Goal: Task Accomplishment & Management: Manage account settings

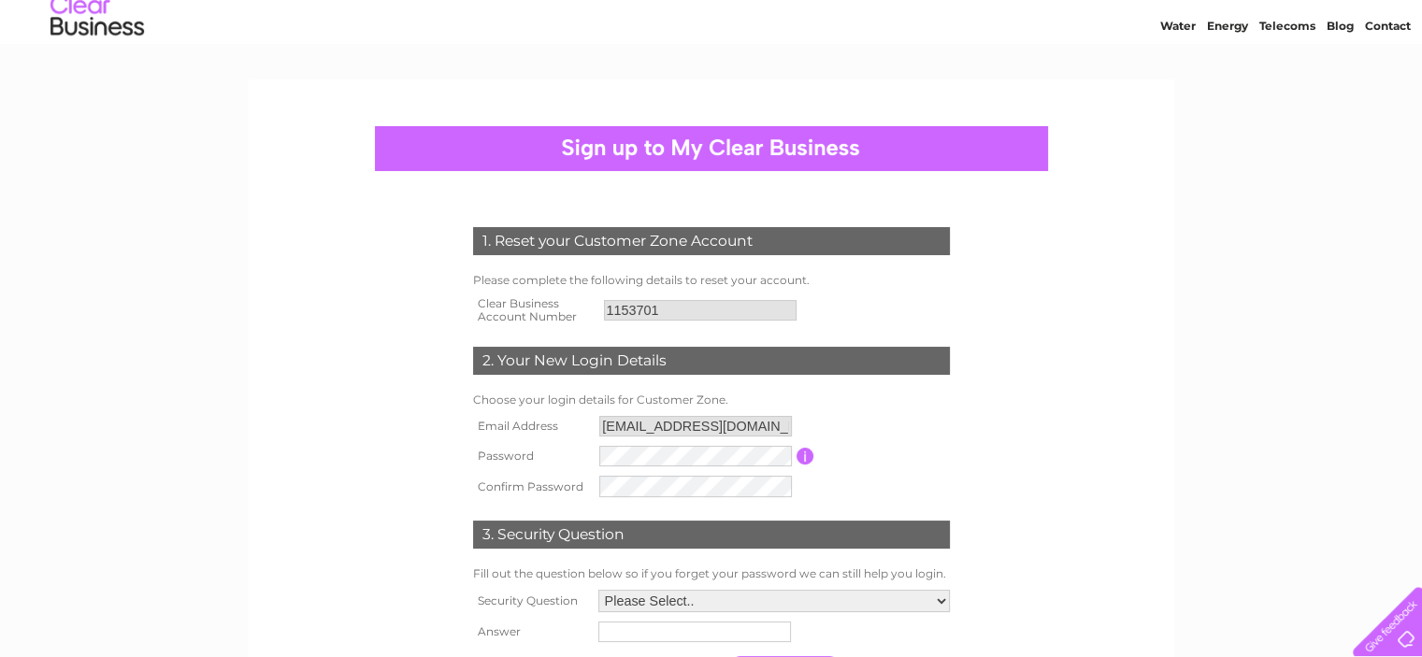
scroll to position [94, 0]
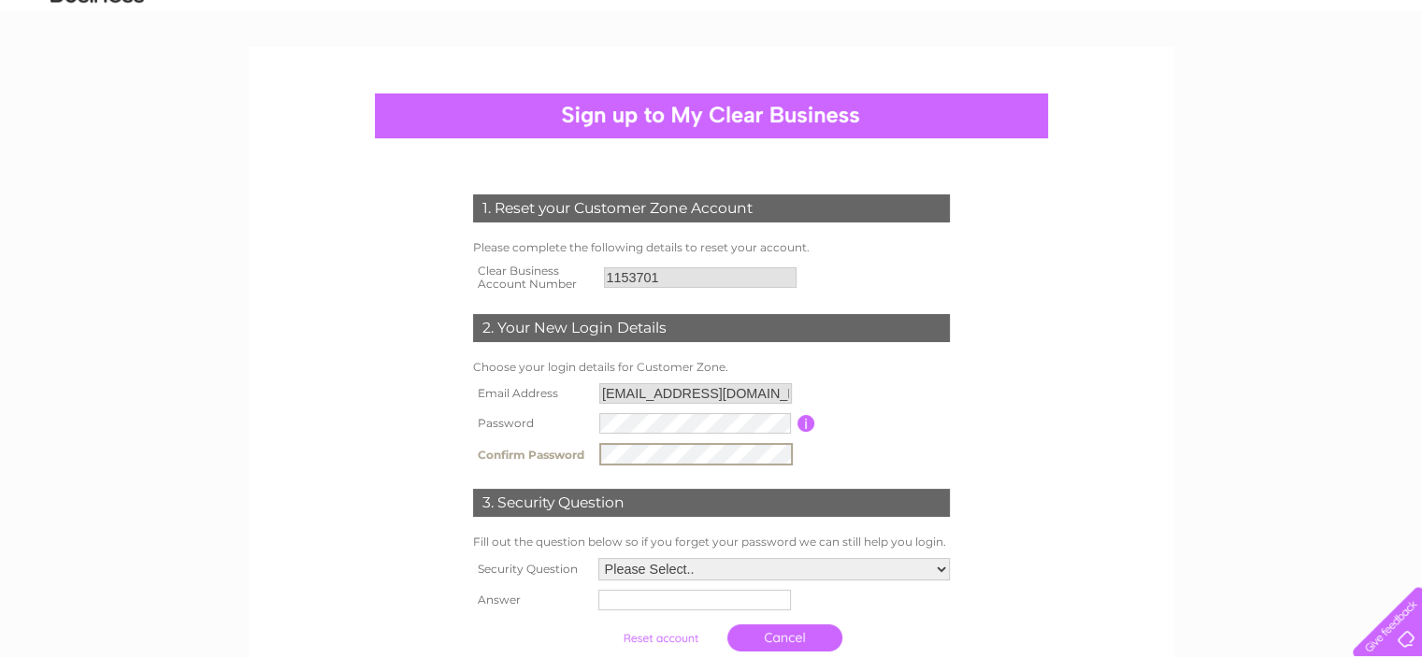
click at [944, 568] on select "Please Select.. In what town or city was your first job? In what town or city d…" at bounding box center [775, 569] width 352 height 22
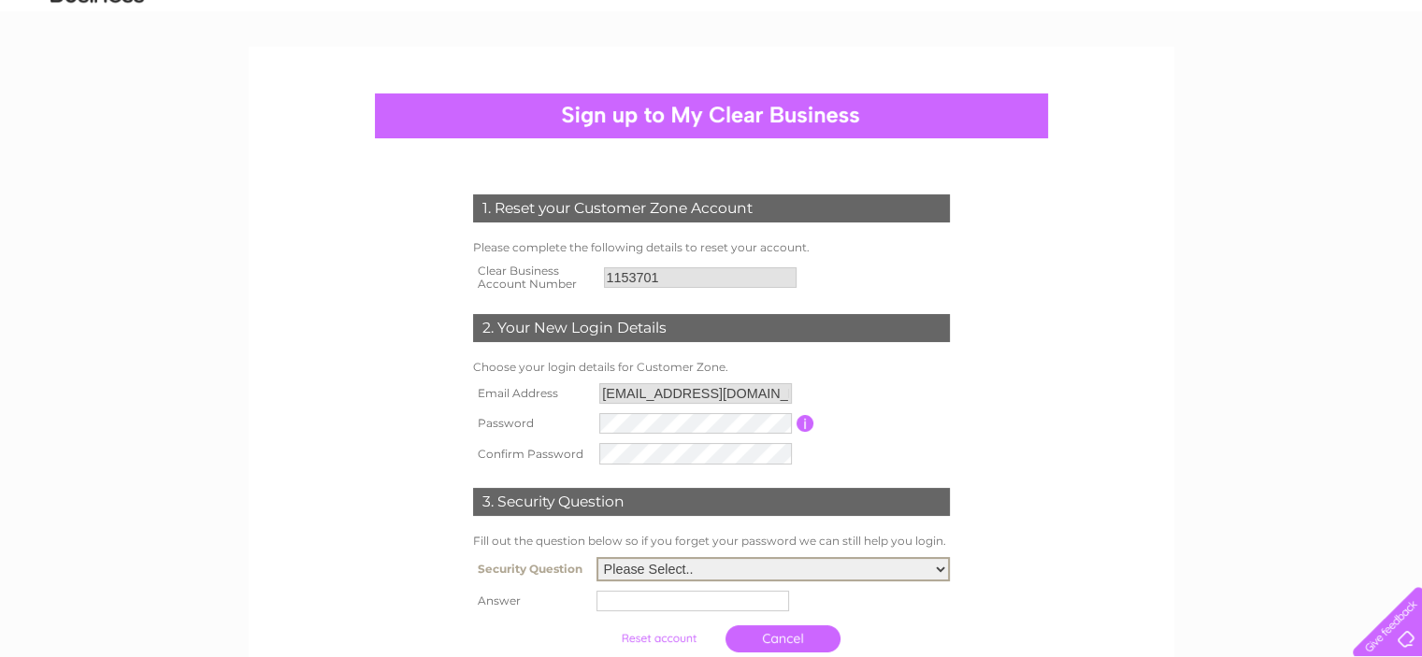
select select "5"
click at [597, 557] on select "Please Select.. In what town or city was your first job? In what town or city d…" at bounding box center [773, 569] width 353 height 24
click at [612, 601] on input "text" at bounding box center [693, 601] width 193 height 21
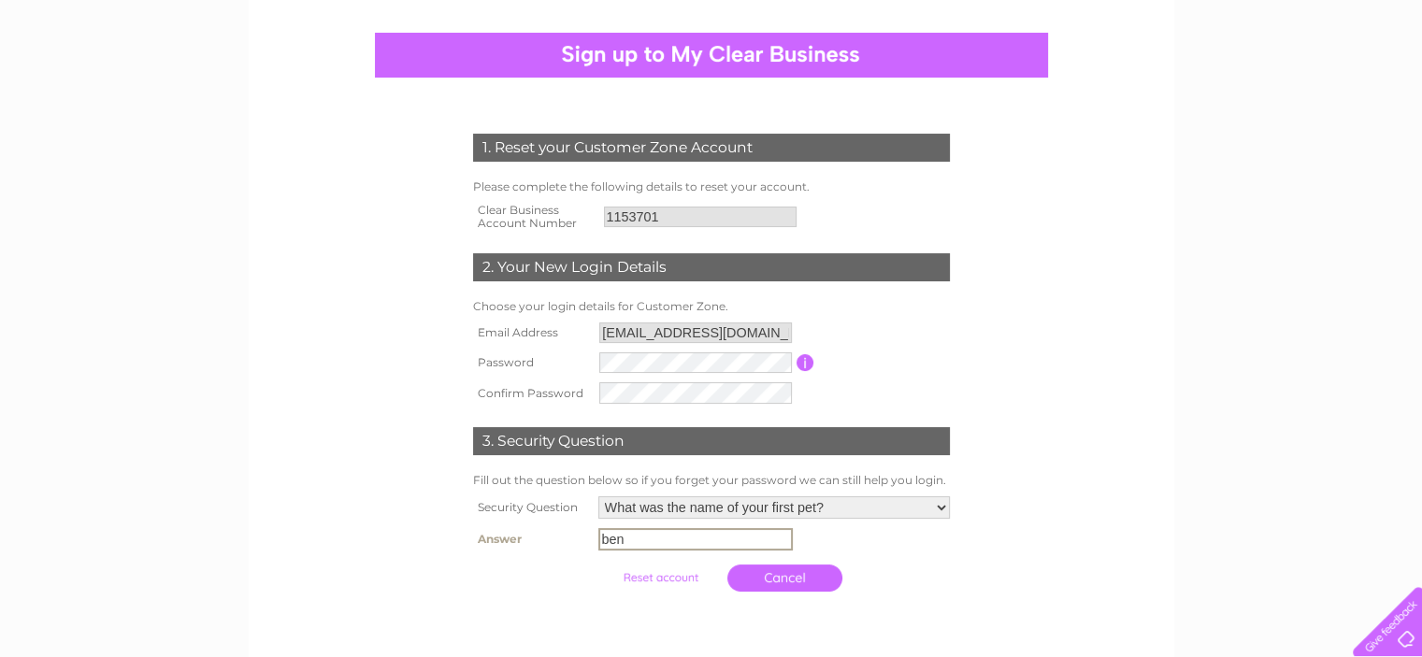
scroll to position [187, 0]
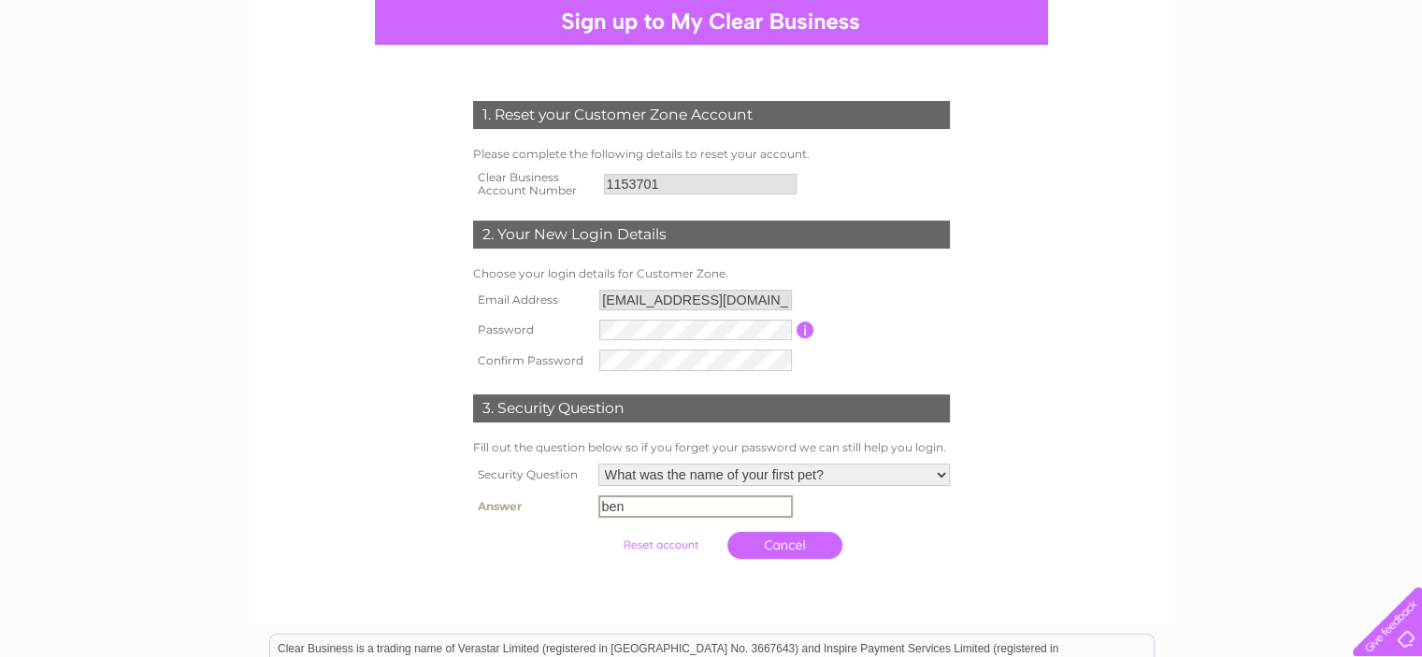
type input "ben"
click at [655, 545] on input "submit" at bounding box center [660, 545] width 115 height 26
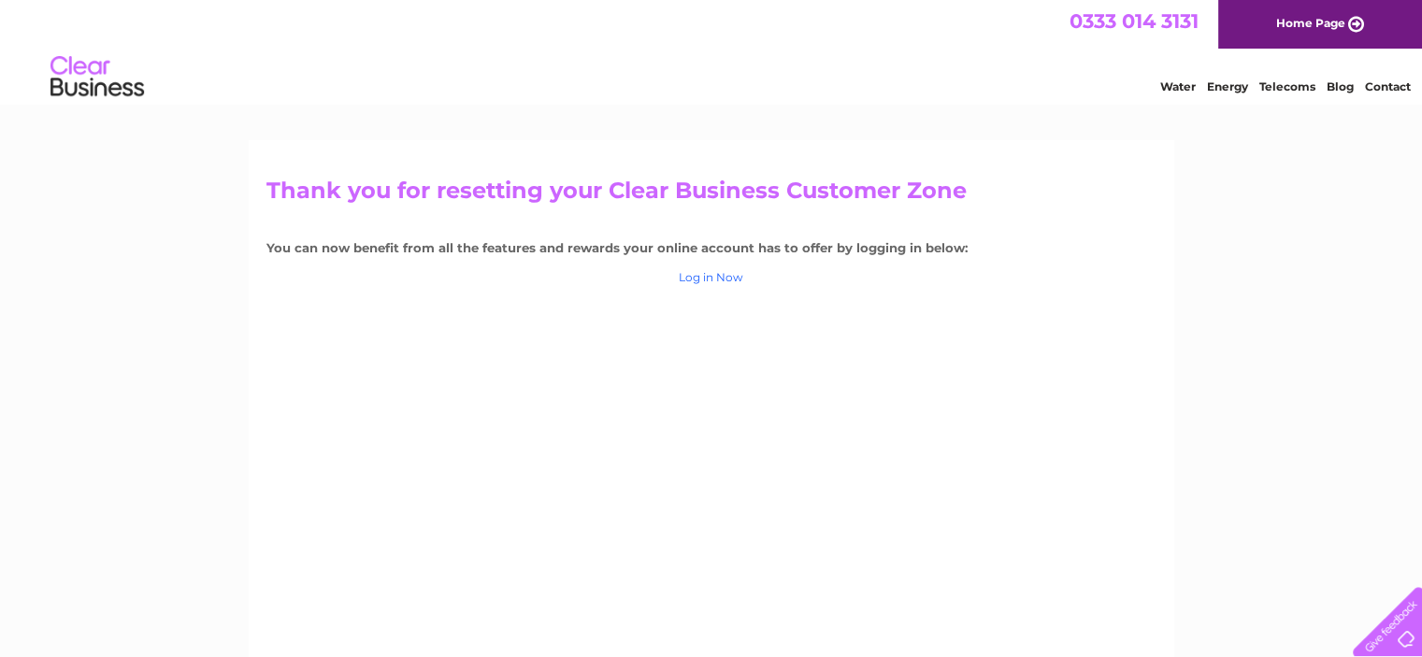
click at [714, 278] on link "Log in Now" at bounding box center [711, 277] width 65 height 14
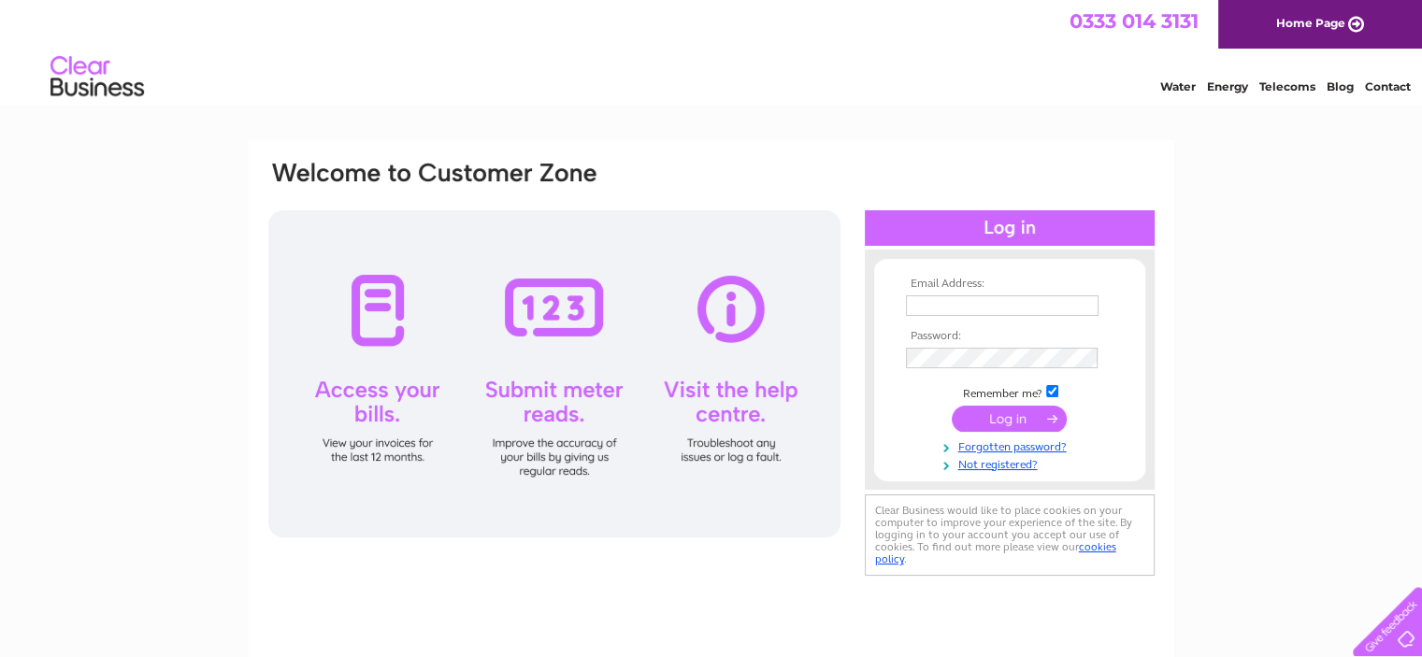
scroll to position [94, 0]
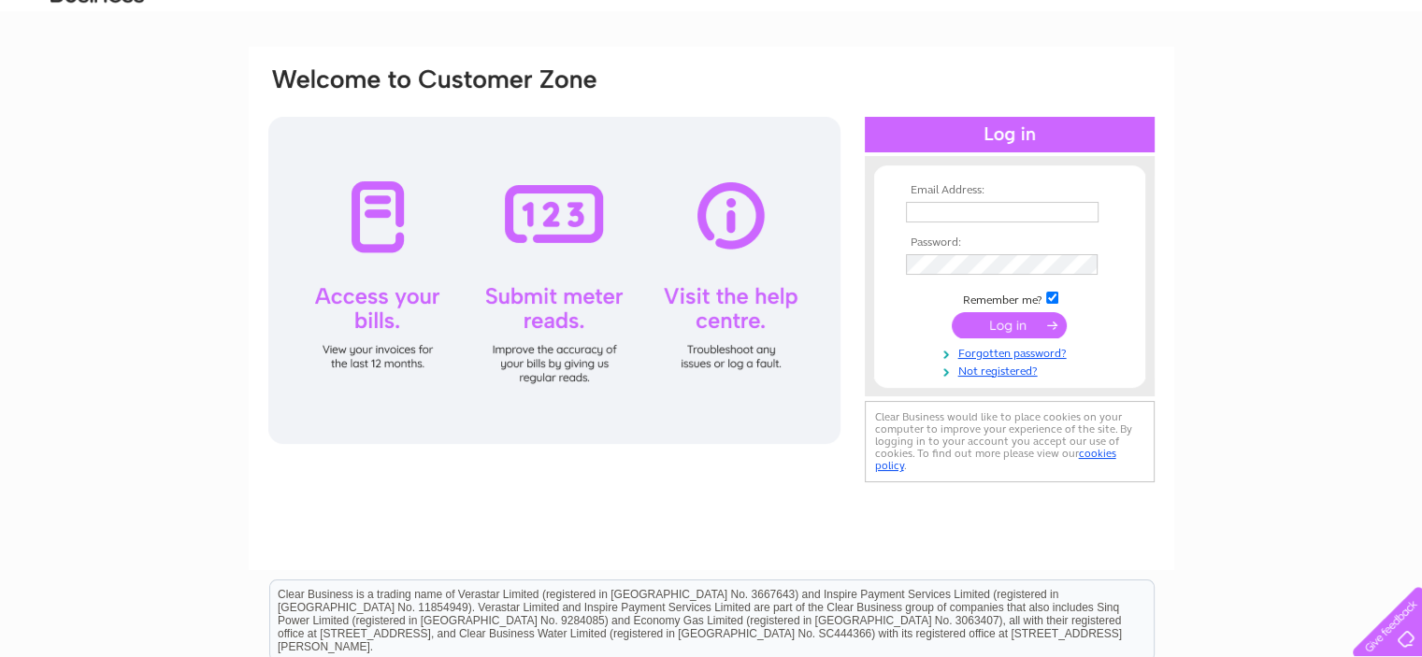
type input "[EMAIL_ADDRESS][DOMAIN_NAME]"
click at [379, 308] on div at bounding box center [554, 280] width 572 height 327
click at [382, 220] on div at bounding box center [554, 280] width 572 height 327
click at [1015, 326] on input "submit" at bounding box center [1009, 325] width 115 height 26
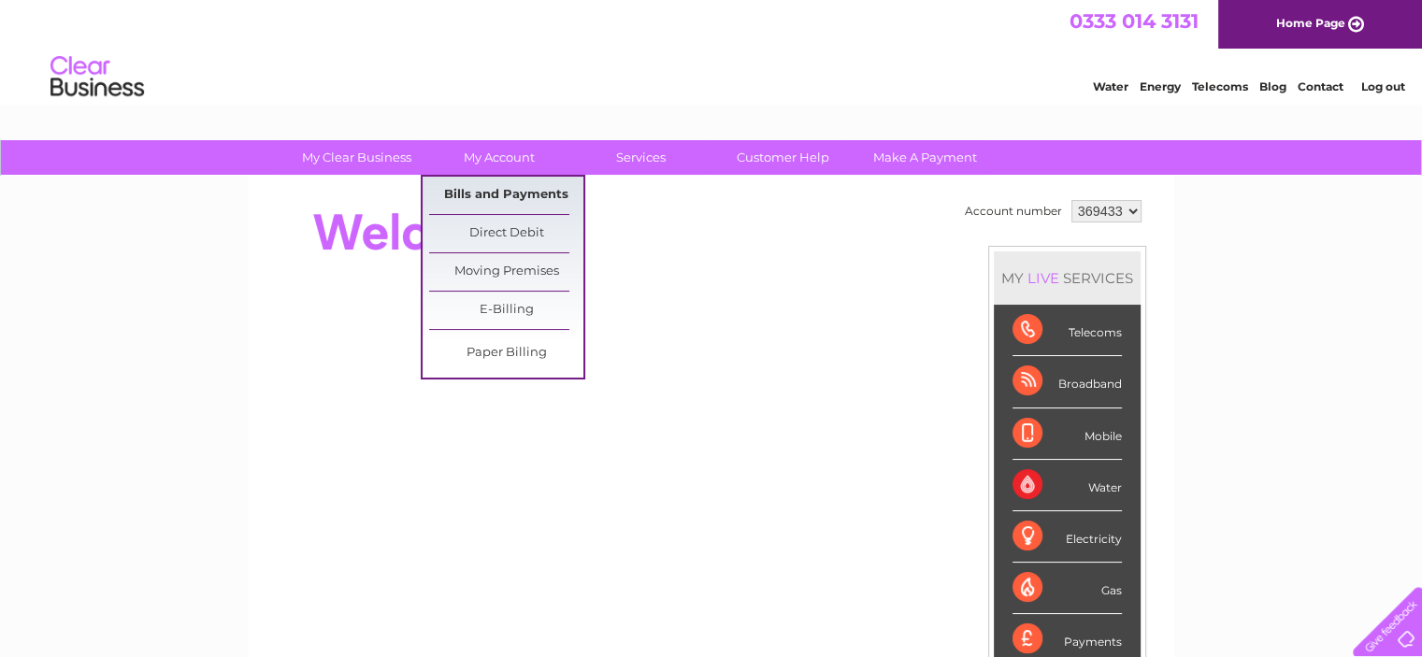
click at [501, 195] on link "Bills and Payments" at bounding box center [506, 195] width 154 height 37
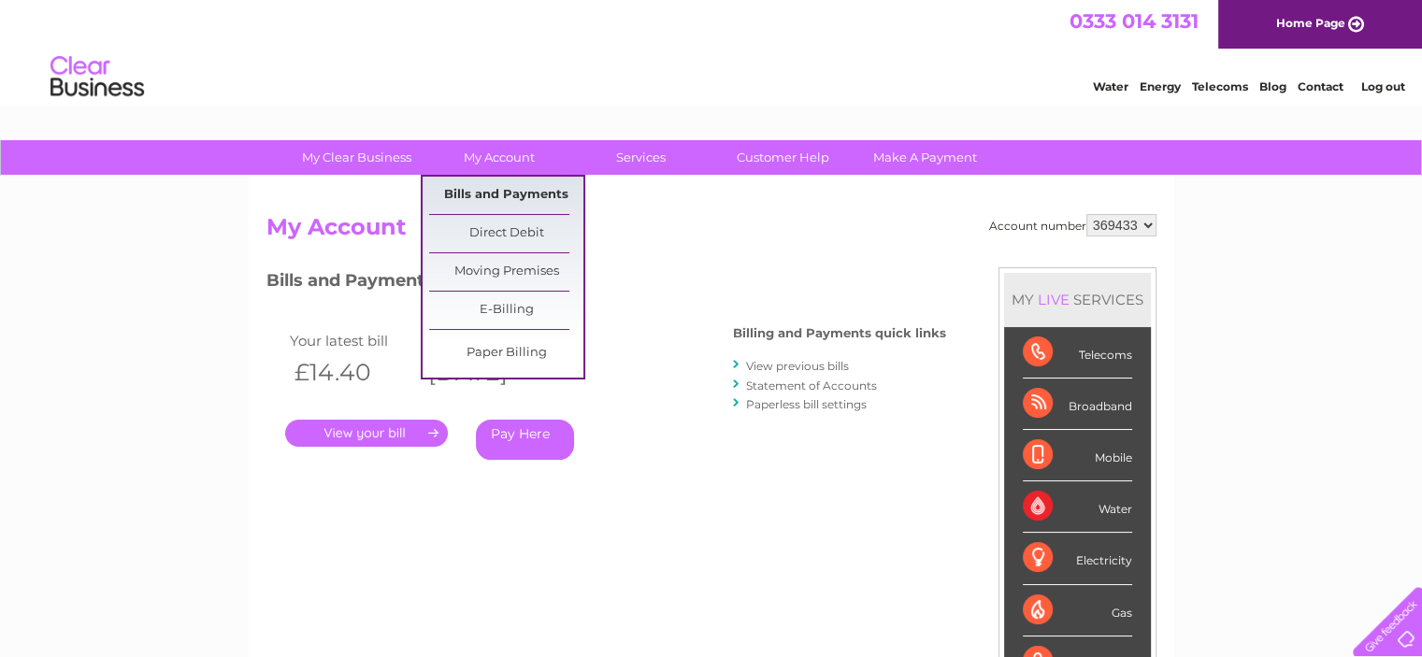
click at [507, 193] on link "Bills and Payments" at bounding box center [506, 195] width 154 height 37
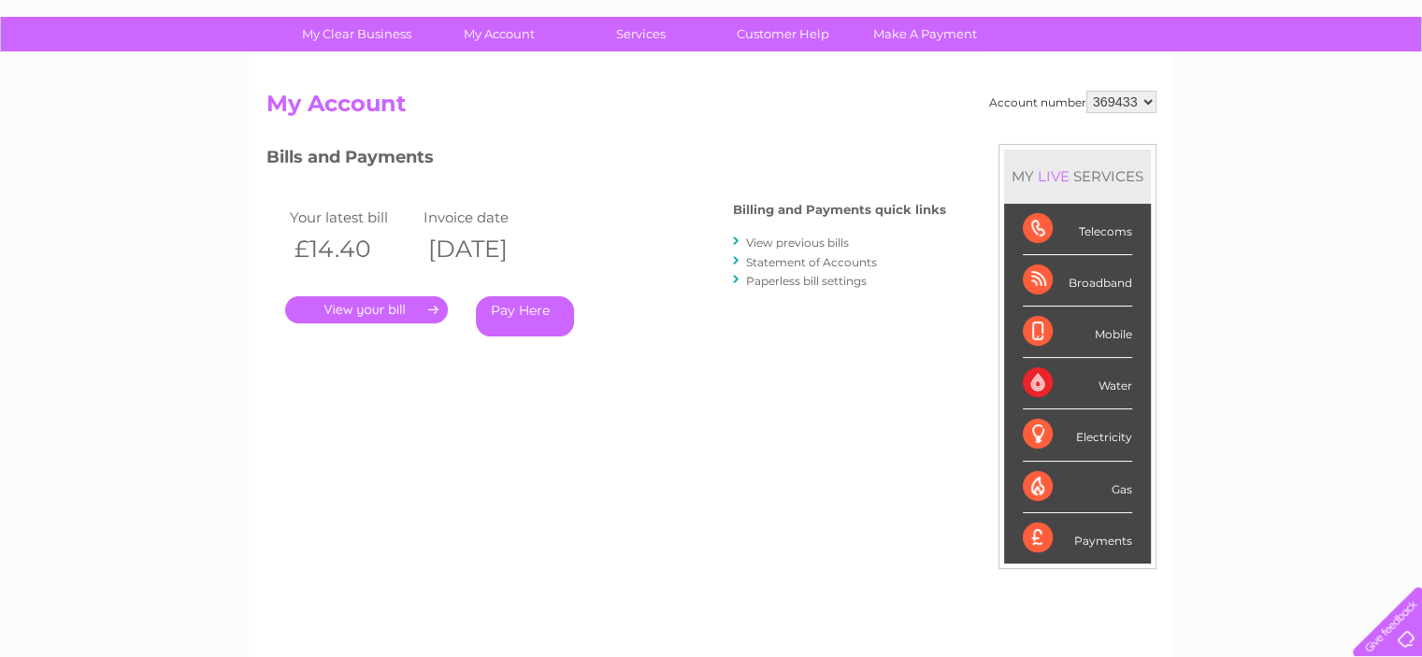
scroll to position [95, 0]
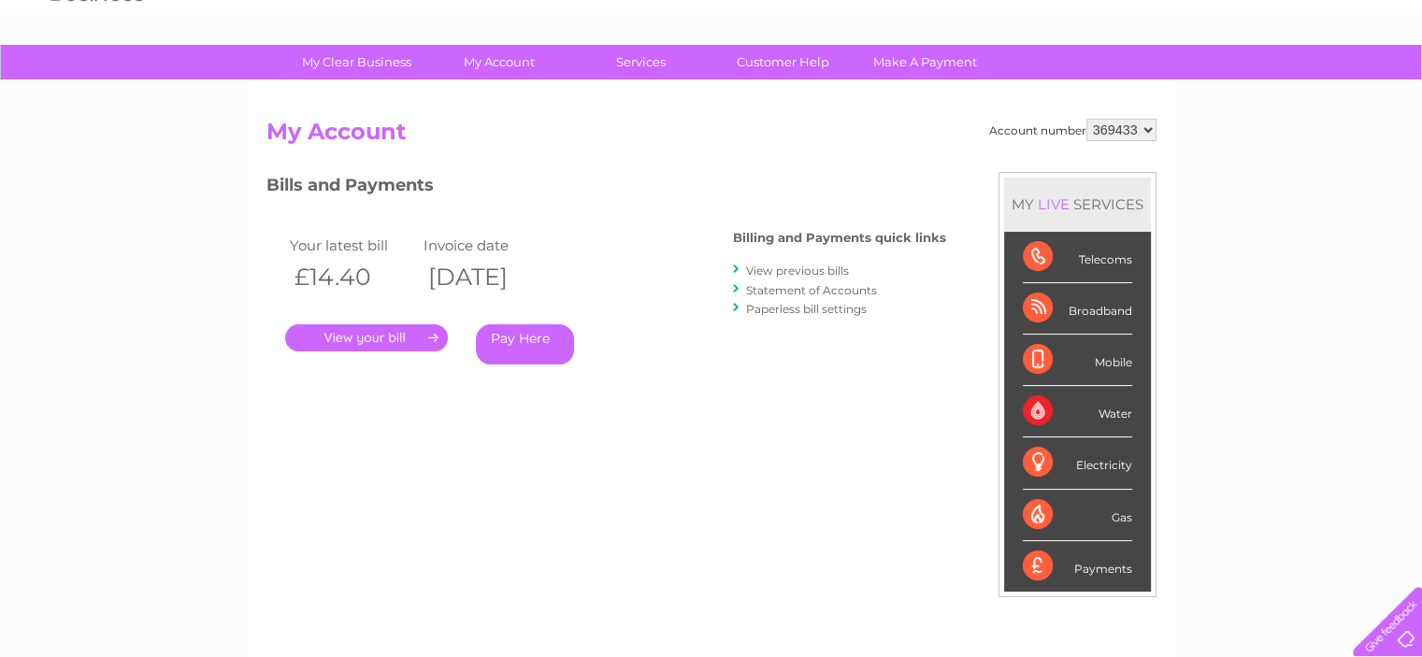
click at [368, 337] on link "." at bounding box center [366, 337] width 163 height 27
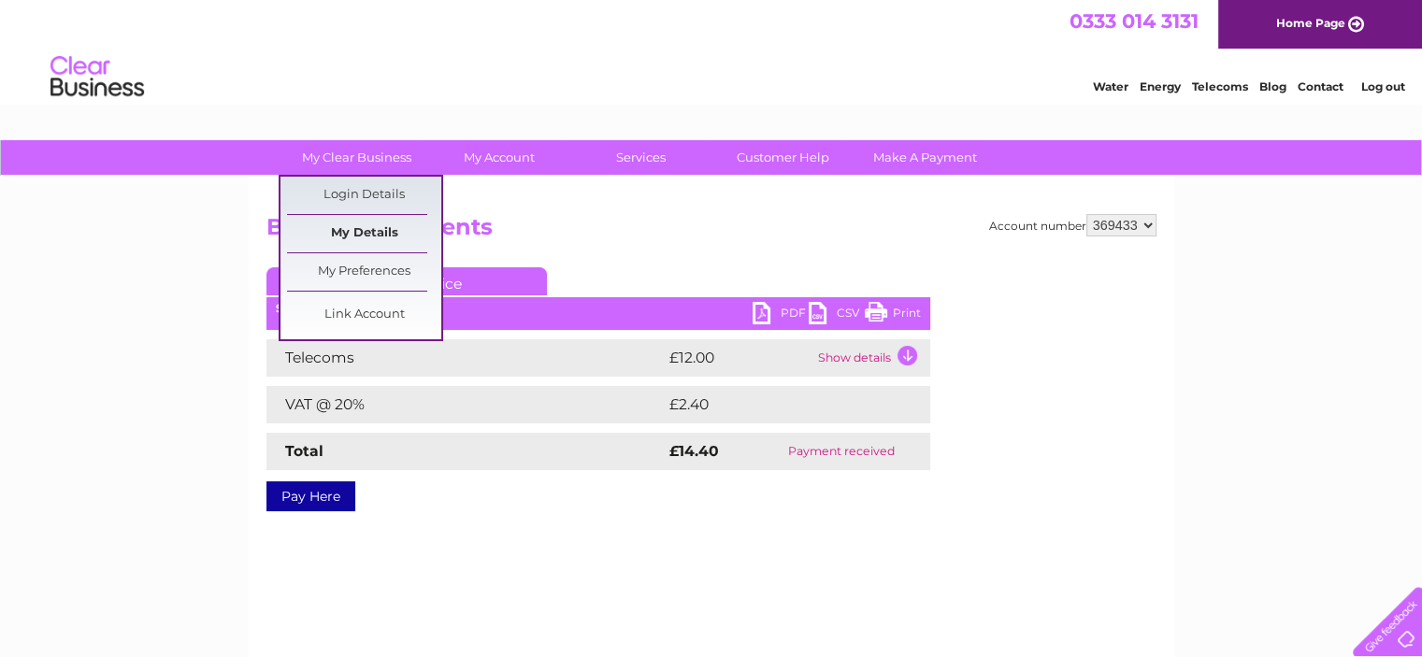
click at [368, 235] on link "My Details" at bounding box center [364, 233] width 154 height 37
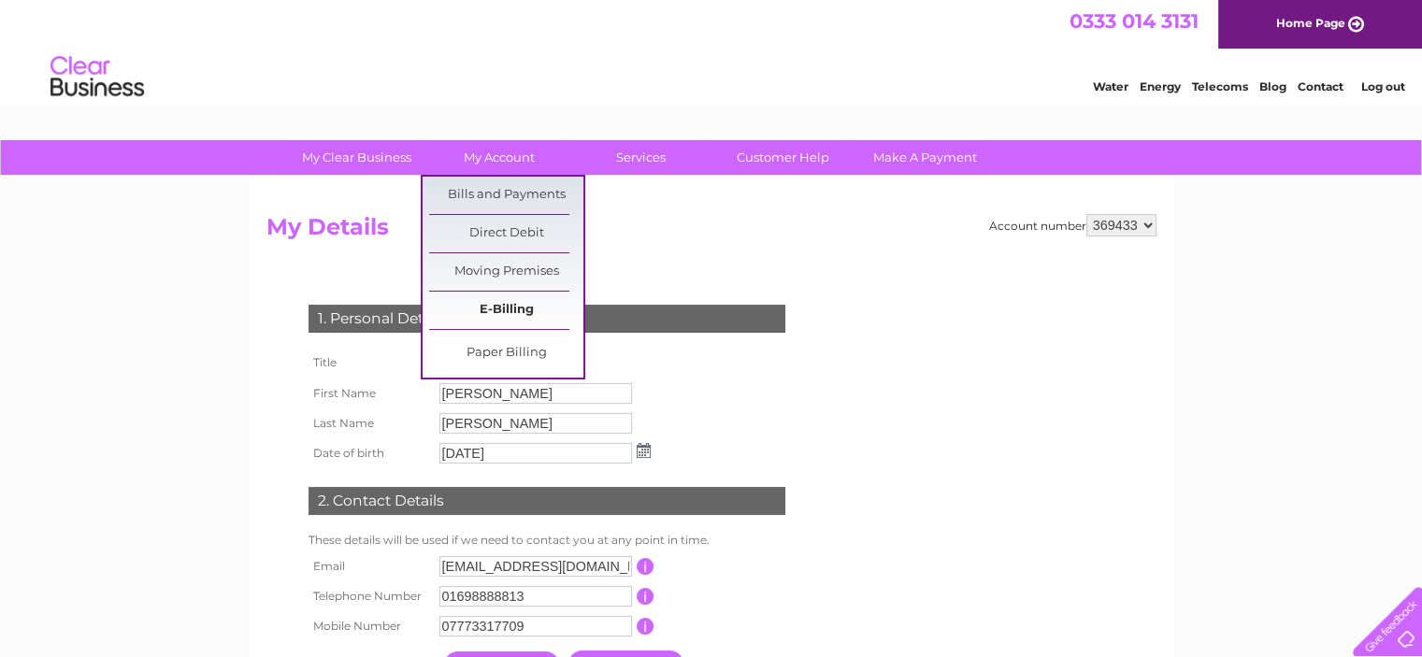
click at [502, 306] on link "E-Billing" at bounding box center [506, 310] width 154 height 37
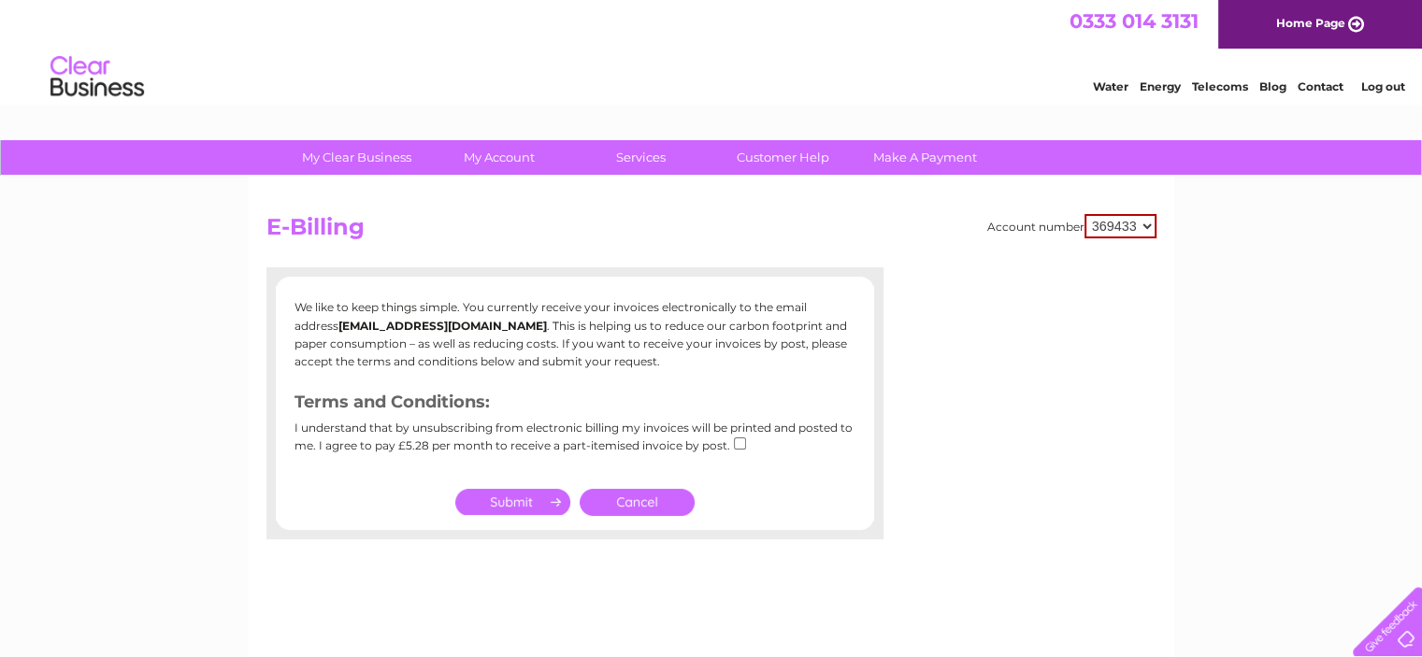
click at [630, 500] on link "Cancel" at bounding box center [637, 502] width 115 height 27
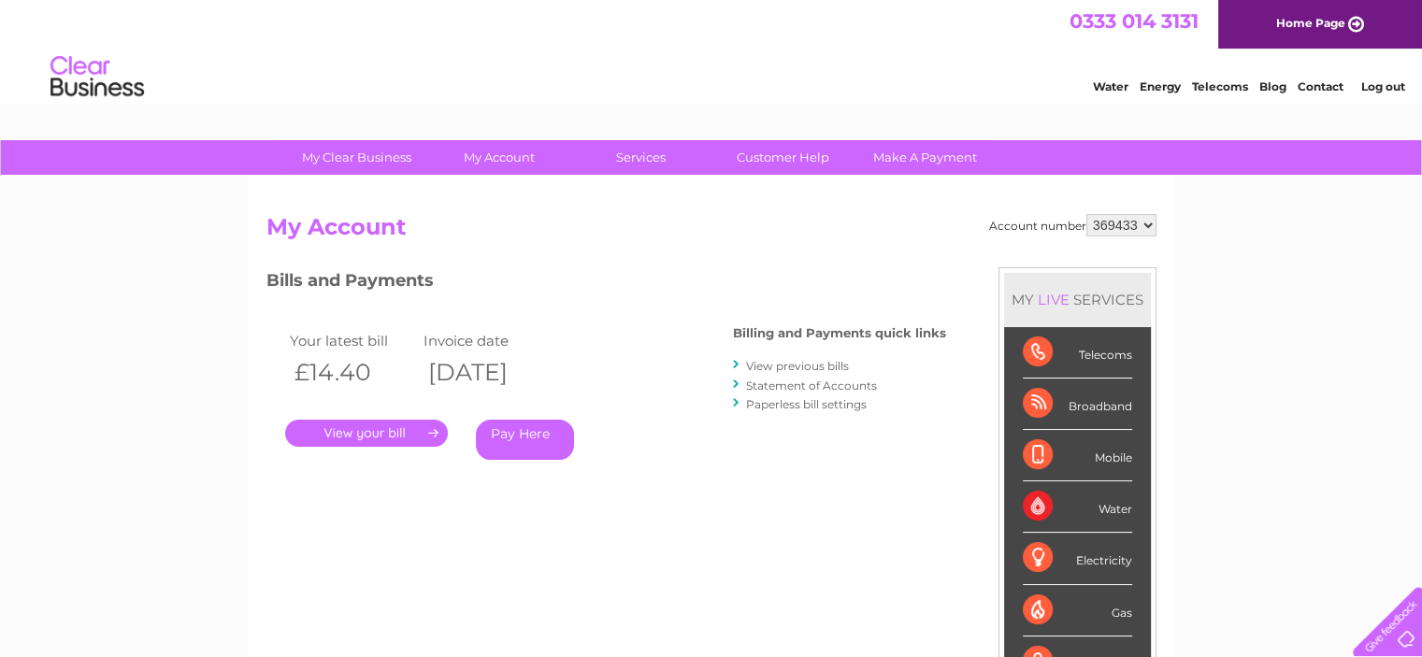
click at [1104, 89] on link "Water" at bounding box center [1111, 86] width 36 height 14
